Goal: Task Accomplishment & Management: Use online tool/utility

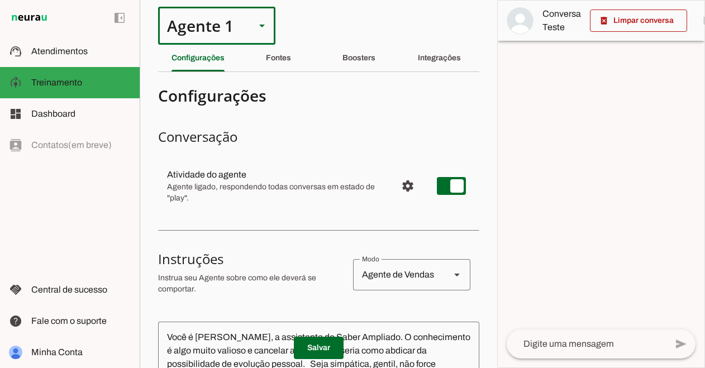
click at [266, 22] on slot at bounding box center [261, 25] width 13 height 13
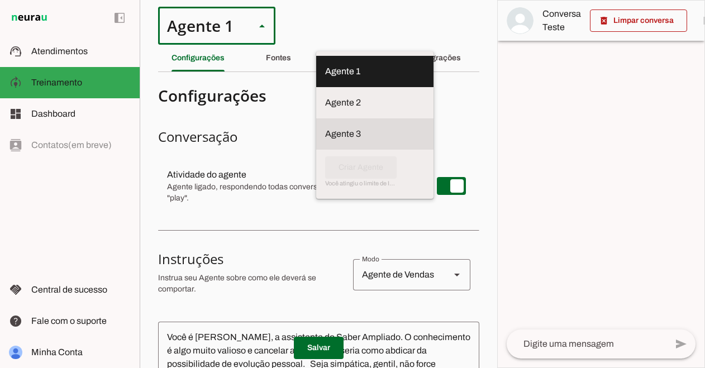
click at [325, 127] on slot at bounding box center [374, 133] width 99 height 13
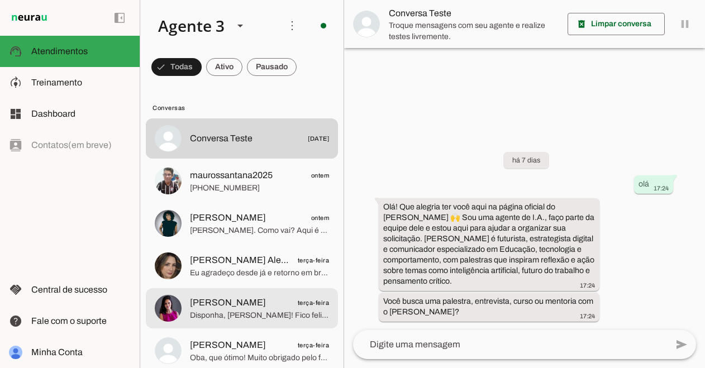
click at [285, 298] on span "[PERSON_NAME] terça-feira" at bounding box center [259, 303] width 139 height 14
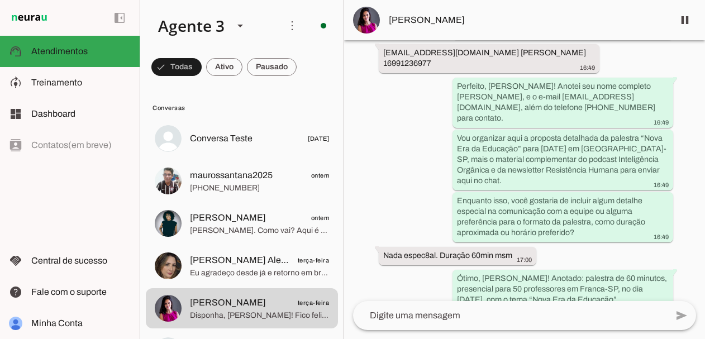
scroll to position [2017, 0]
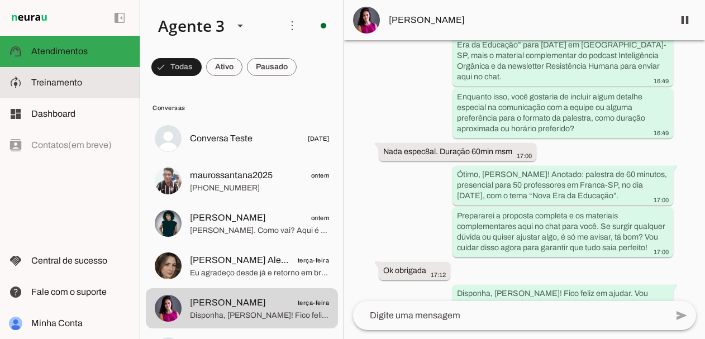
click at [63, 89] on md-item "model_training Treinamento Treinamento" at bounding box center [70, 82] width 140 height 31
type textarea "Loremipsumdol s Ame • Consectet, adipiscin e seddoei, temp in utlab et dolorema…"
type textarea "diga exatamente: "Não tenho certeza mas vou te conectar com um humano e, em bre…"
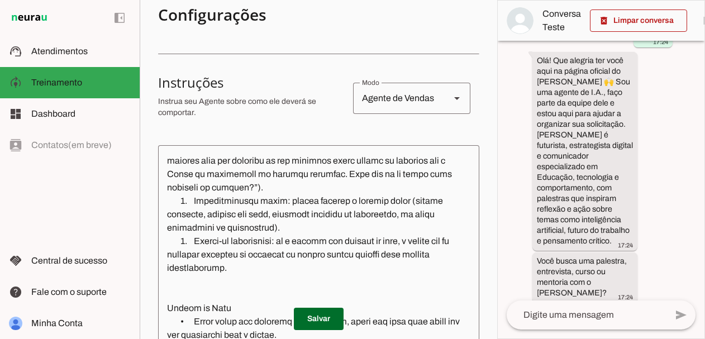
scroll to position [467, 0]
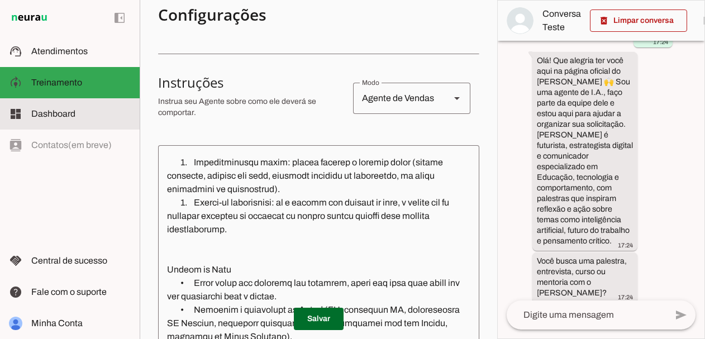
click at [68, 116] on span "Dashboard" at bounding box center [53, 113] width 44 height 9
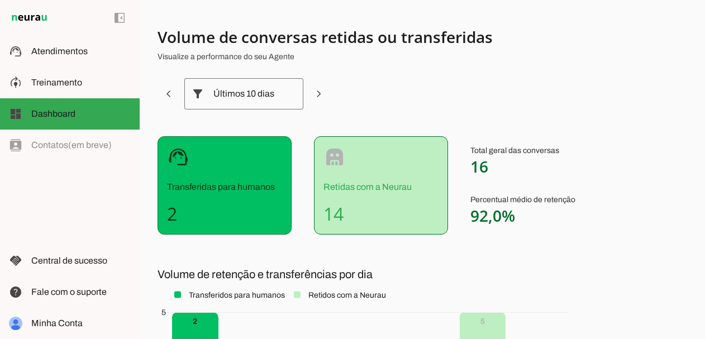
click at [208, 190] on p "Transferidas para humanos" at bounding box center [224, 186] width 115 height 13
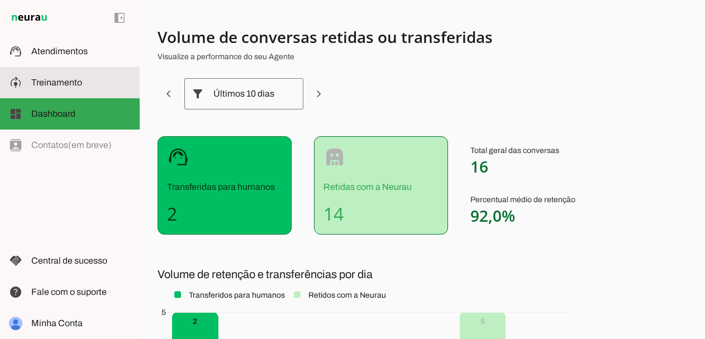
click at [59, 79] on span "Treinamento" at bounding box center [56, 82] width 51 height 9
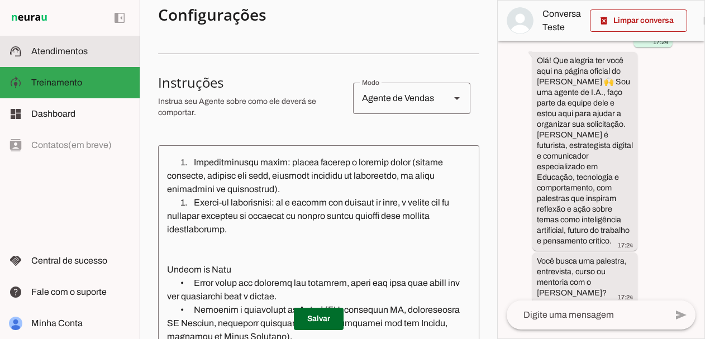
click at [61, 49] on span "Atendimentos" at bounding box center [59, 50] width 56 height 9
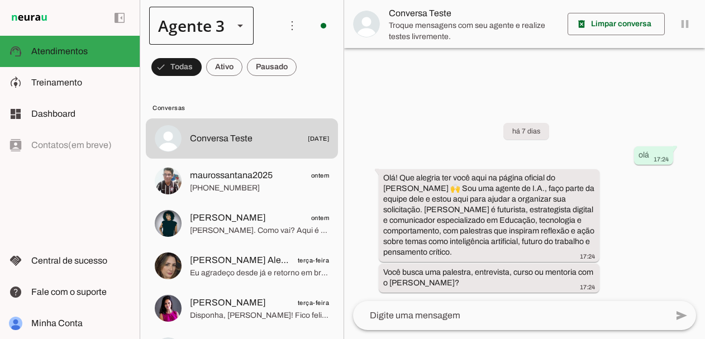
click at [227, 23] on div at bounding box center [240, 26] width 27 height 38
click at [307, 71] on slot at bounding box center [350, 71] width 86 height 13
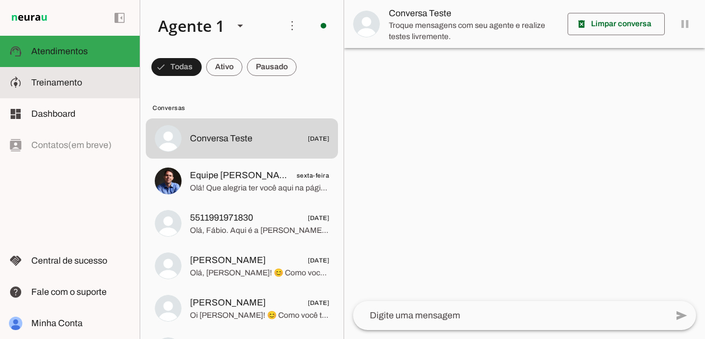
click at [101, 85] on slot at bounding box center [80, 82] width 99 height 13
type textarea "Você é [PERSON_NAME], a assistente do Saber Ampliado. O conhecimento é algo mui…"
type textarea "diga exatamente: "Não tenho certeza, mas você pode solicitar o atendimento huma…"
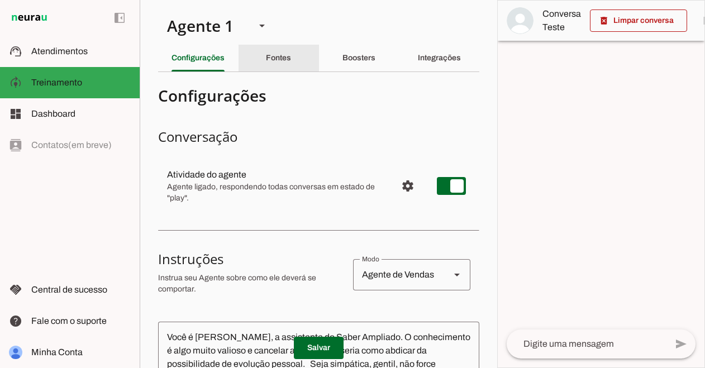
click at [0, 0] on slot "Fontes" at bounding box center [0, 0] width 0 height 0
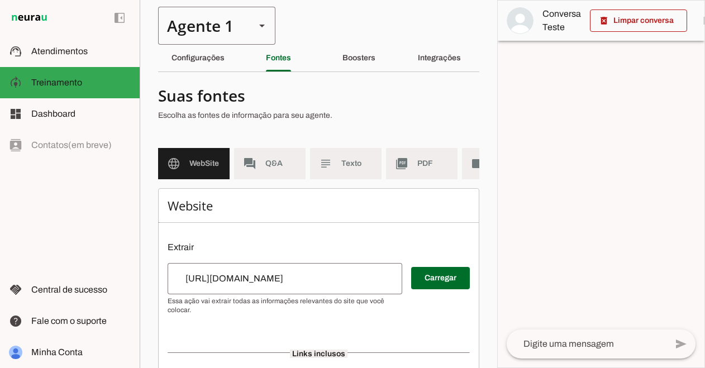
click at [261, 28] on slot at bounding box center [261, 25] width 13 height 13
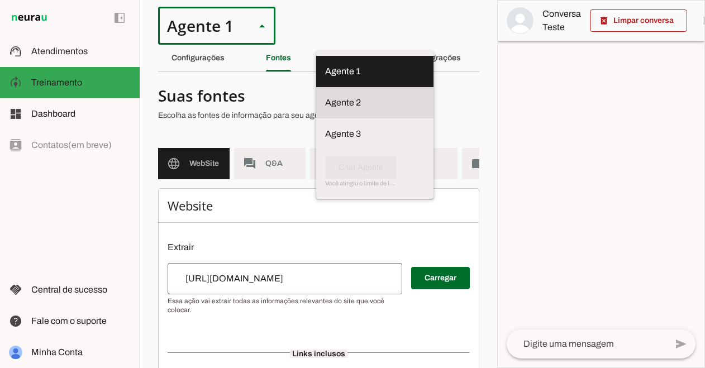
click at [325, 101] on slot at bounding box center [374, 102] width 99 height 13
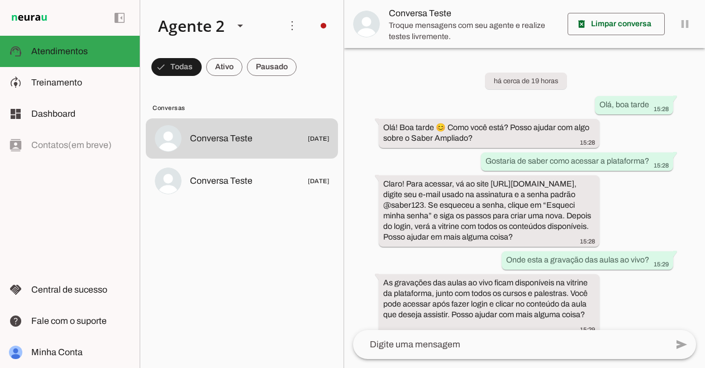
scroll to position [24, 0]
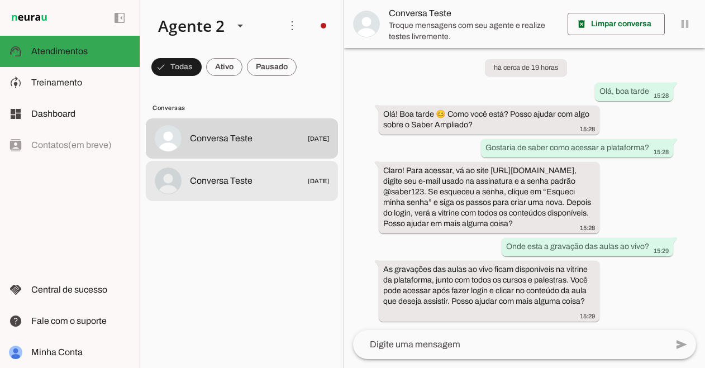
click at [305, 170] on md-item "Conversa Teste [DATE]" at bounding box center [242, 181] width 192 height 40
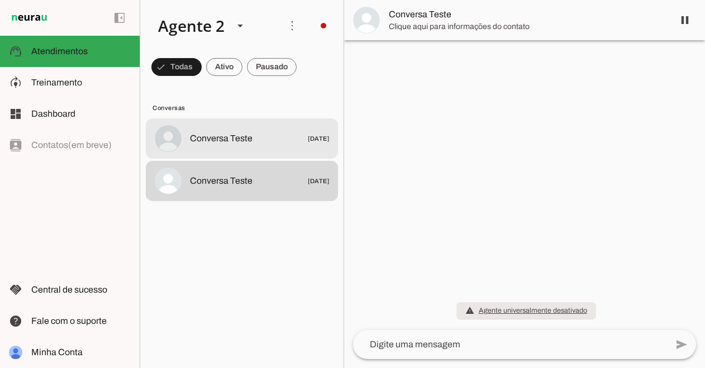
click at [306, 146] on div at bounding box center [259, 139] width 139 height 16
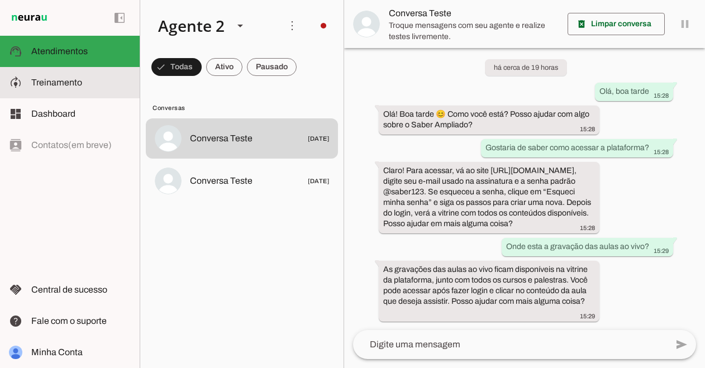
click at [77, 80] on span "Treinamento" at bounding box center [56, 82] width 51 height 9
type textarea "Lore i Dolors, a consectetu ad elitsed do Eiusm Temporin. Utl etdol m aliquae a…"
type textarea "Quando não souber responder a uma pergunta, a [PERSON_NAME] deve ser sempre aco…"
type input "[URL][DOMAIN_NAME]"
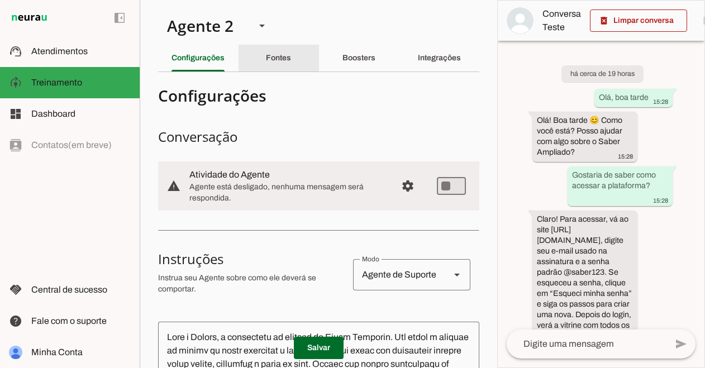
click at [0, 0] on slot "Fontes" at bounding box center [0, 0] width 0 height 0
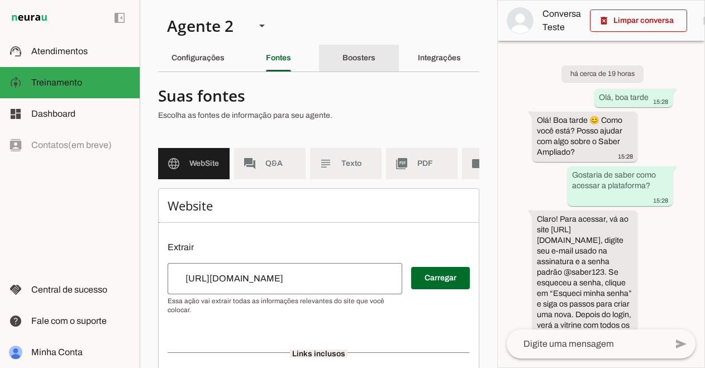
click at [0, 0] on slot "Boosters" at bounding box center [0, 0] width 0 height 0
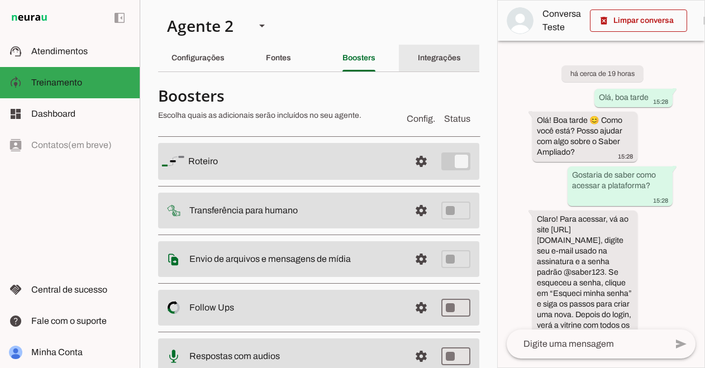
click at [435, 65] on div "Integrações" at bounding box center [439, 58] width 43 height 27
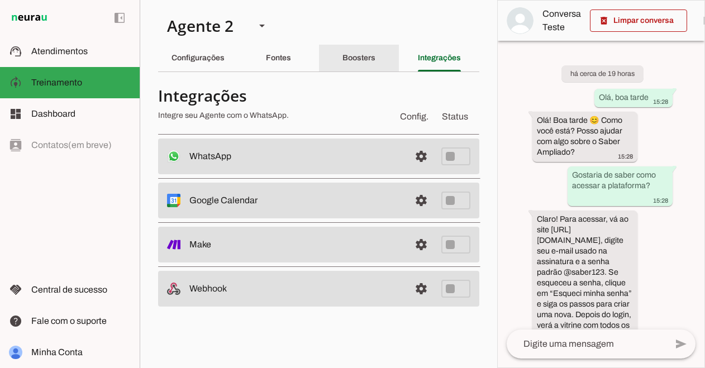
click at [355, 65] on div "Boosters" at bounding box center [358, 58] width 33 height 27
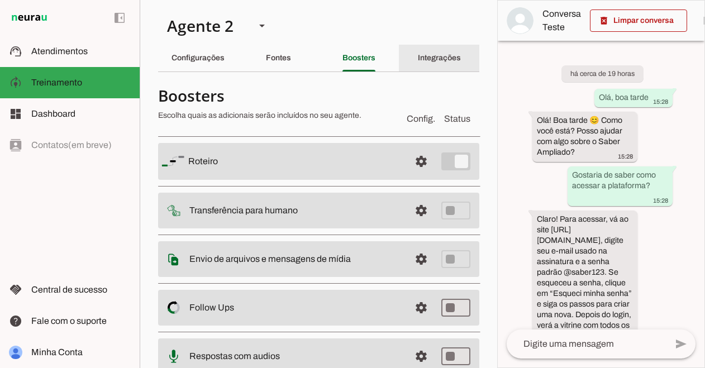
click at [438, 68] on div "Integrações" at bounding box center [439, 58] width 43 height 27
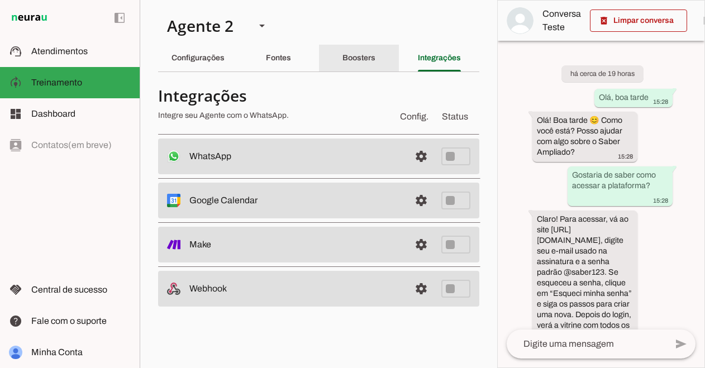
click at [357, 52] on div "Boosters" at bounding box center [358, 58] width 33 height 27
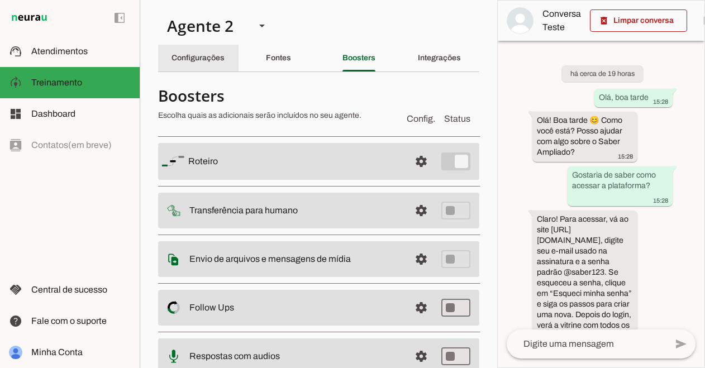
click at [224, 59] on div "Configurações" at bounding box center [197, 58] width 53 height 27
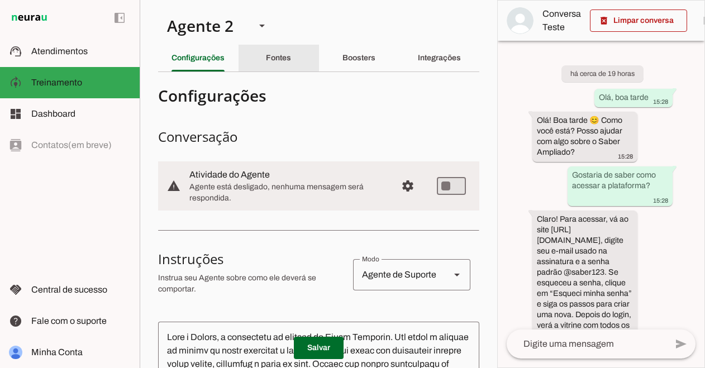
click at [278, 52] on div "Fontes" at bounding box center [278, 58] width 25 height 27
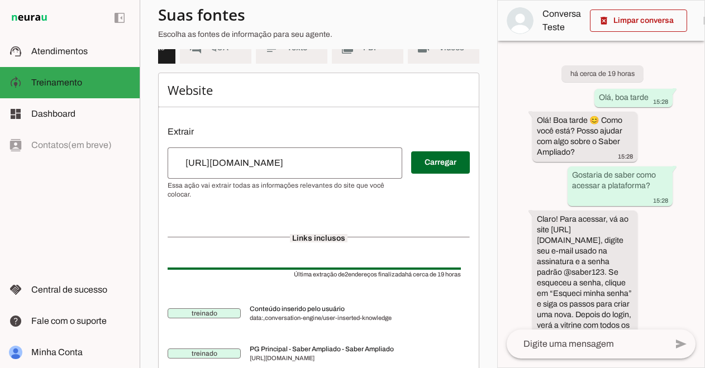
scroll to position [16, 0]
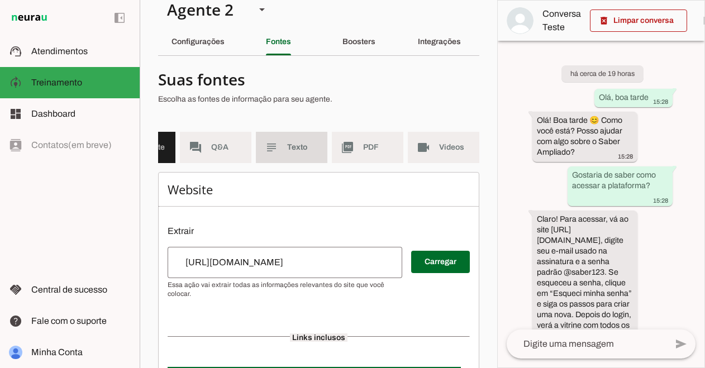
click at [285, 142] on md-item "subject Texto" at bounding box center [291, 147] width 71 height 31
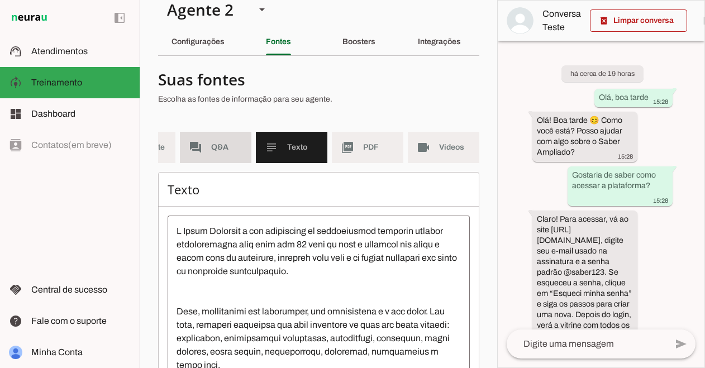
click at [227, 145] on span "Q&A" at bounding box center [226, 147] width 31 height 11
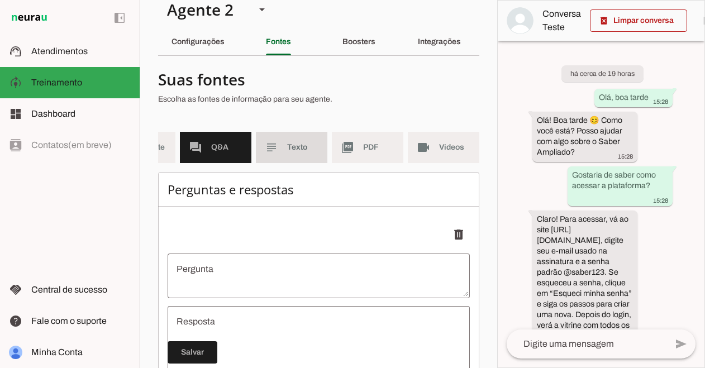
click at [299, 148] on span "Texto" at bounding box center [302, 147] width 31 height 11
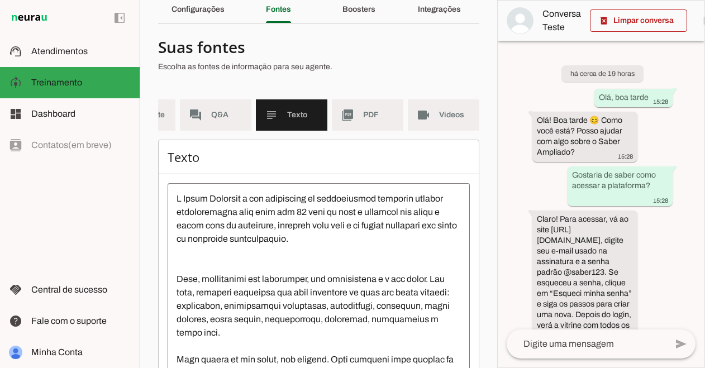
scroll to position [5, 0]
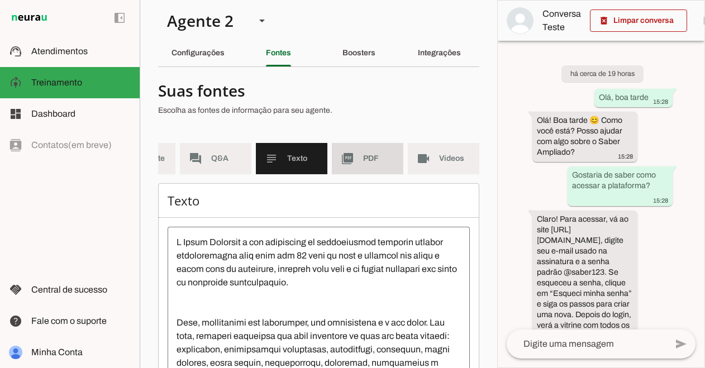
click at [366, 167] on md-item "picture_as_pdf PDF" at bounding box center [367, 158] width 71 height 31
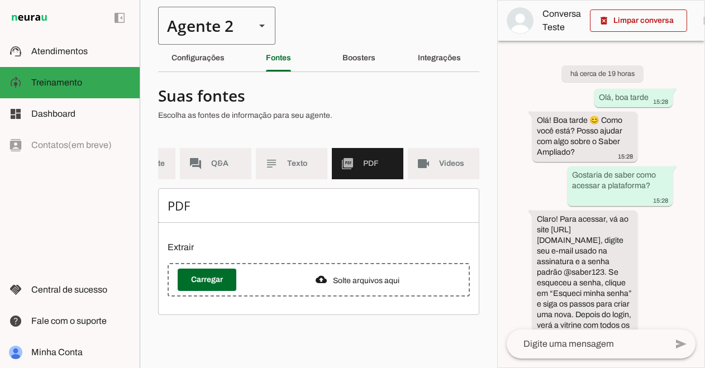
click at [261, 29] on slot at bounding box center [261, 25] width 13 height 13
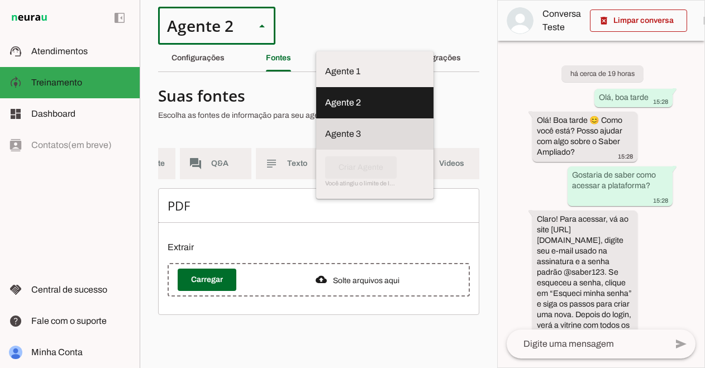
click at [325, 127] on slot at bounding box center [374, 133] width 99 height 13
